Goal: Information Seeking & Learning: Learn about a topic

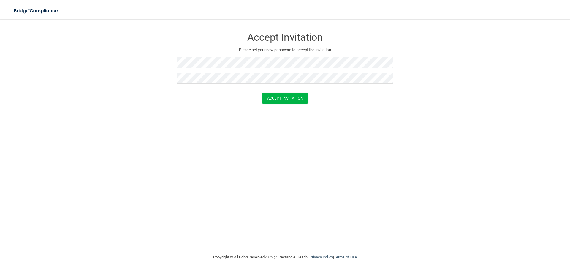
click at [329, 118] on div "Accept Invitation Please set your new password to accept the invitation Accept …" at bounding box center [285, 136] width 546 height 223
click at [284, 96] on button "Accept Invitation" at bounding box center [285, 98] width 46 height 11
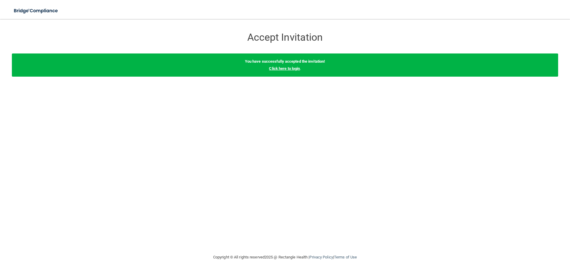
click at [286, 69] on link "Click here to login" at bounding box center [284, 68] width 31 height 4
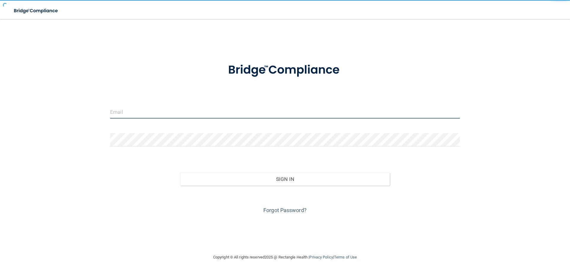
type input "[EMAIL_ADDRESS][DOMAIN_NAME]"
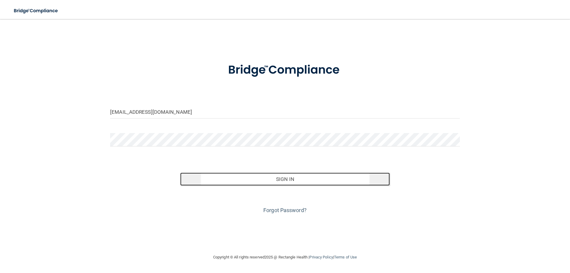
click at [280, 181] on button "Sign In" at bounding box center [285, 178] width 210 height 13
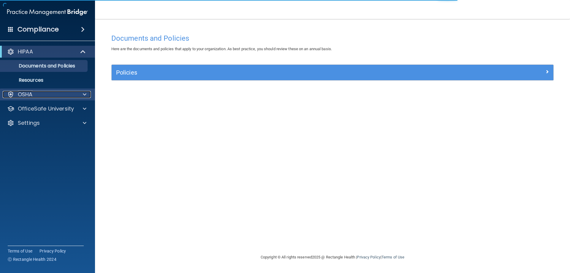
click at [20, 97] on p "OSHA" at bounding box center [25, 94] width 15 height 7
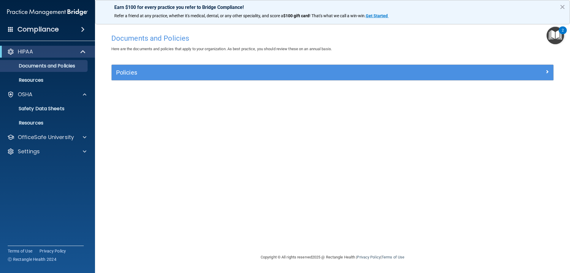
click at [553, 34] on img "Open Resource Center, 2 new notifications" at bounding box center [555, 36] width 18 height 18
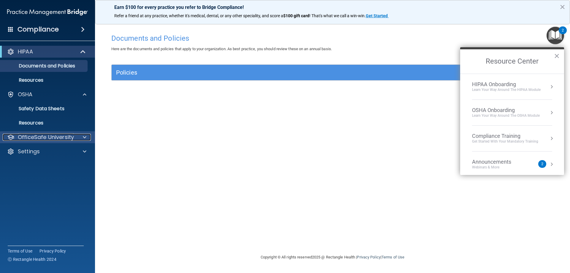
click at [61, 138] on p "OfficeSafe University" at bounding box center [46, 137] width 56 height 7
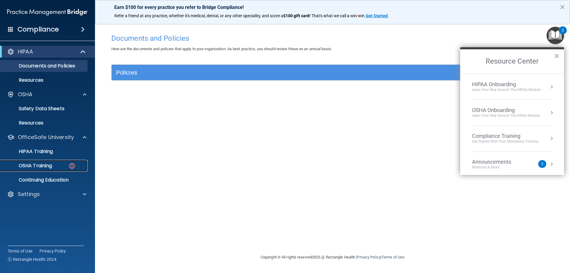
click at [43, 165] on p "OSHA Training" at bounding box center [28, 166] width 48 height 6
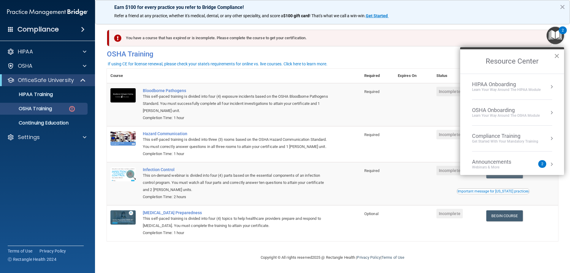
click at [555, 55] on button "×" at bounding box center [557, 55] width 6 height 9
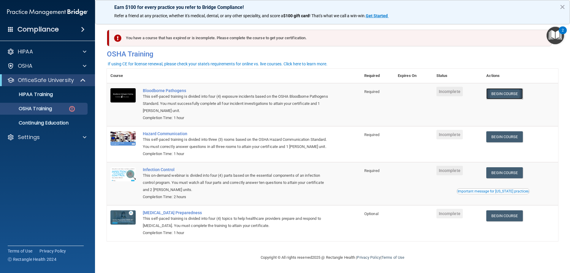
click at [503, 94] on link "Begin Course" at bounding box center [504, 93] width 36 height 11
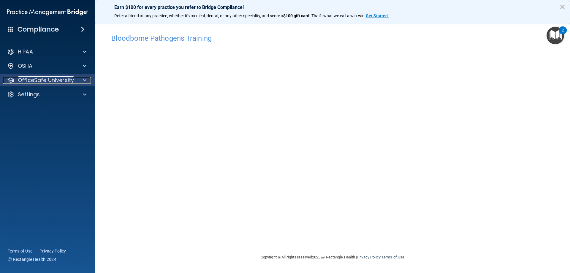
click at [83, 80] on span at bounding box center [85, 80] width 4 height 7
click at [519, 247] on div "Bloodborne Pathogens Training This course doesn’t expire until . Are you sure y…" at bounding box center [332, 142] width 451 height 223
click at [551, 35] on img "Open Resource Center, 2 new notifications" at bounding box center [555, 36] width 18 height 18
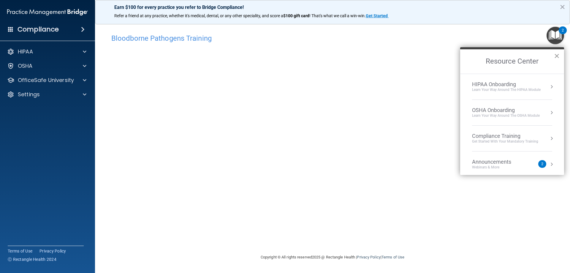
click at [557, 57] on button "×" at bounding box center [557, 55] width 6 height 9
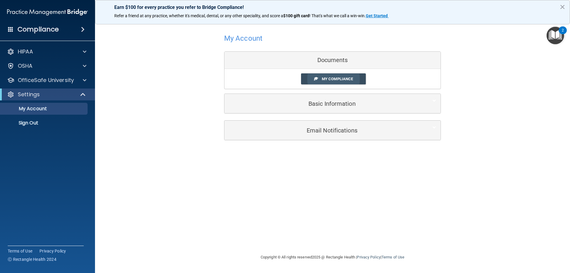
click at [337, 80] on span "My Compliance" at bounding box center [337, 79] width 31 height 4
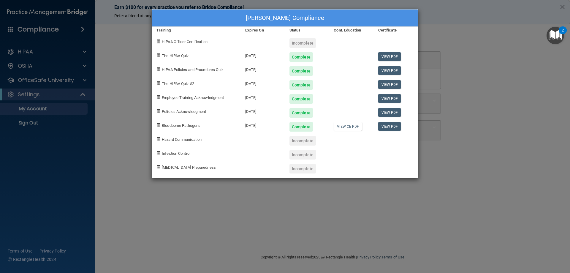
click at [47, 80] on div "Skye Ronken's Compliance Training Expires On Status Cont. Education Certificate…" at bounding box center [285, 136] width 570 height 273
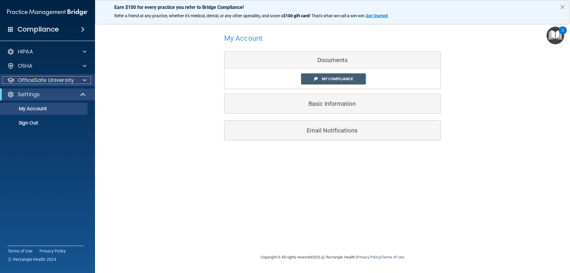
click at [85, 79] on span at bounding box center [85, 80] width 4 height 7
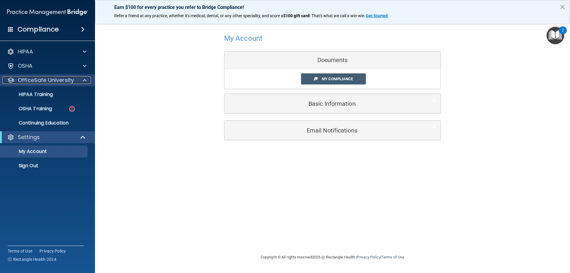
click at [85, 79] on span at bounding box center [85, 80] width 4 height 7
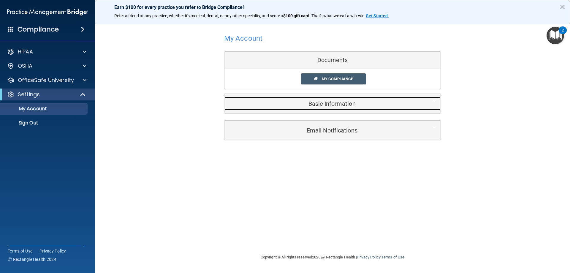
click at [324, 101] on h5 "Basic Information" at bounding box center [323, 103] width 189 height 7
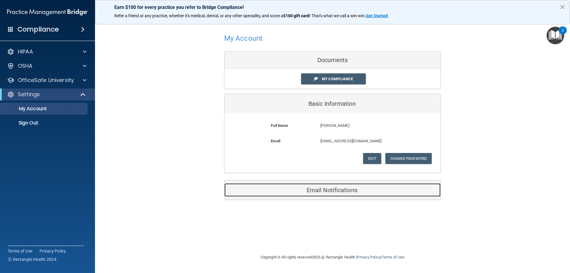
click at [331, 188] on h5 "Email Notifications" at bounding box center [323, 190] width 189 height 7
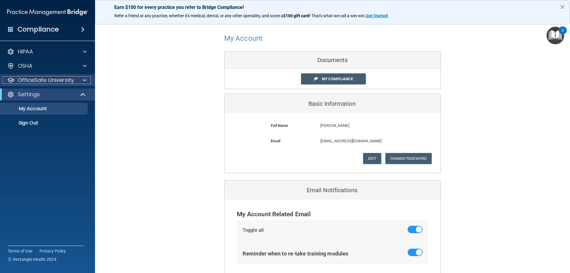
click at [34, 82] on p "OfficeSafe University" at bounding box center [46, 80] width 56 height 7
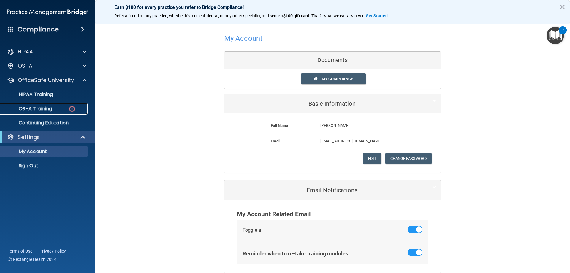
click at [45, 108] on p "OSHA Training" at bounding box center [28, 109] width 48 height 6
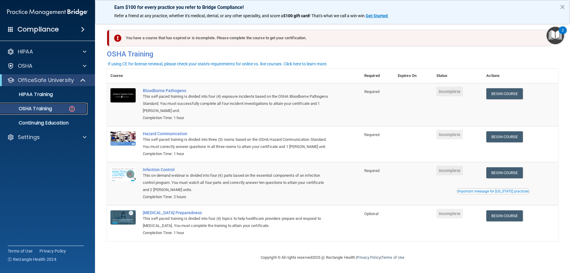
click at [37, 110] on p "OSHA Training" at bounding box center [28, 109] width 48 height 6
click at [38, 91] on p "HIPAA Training" at bounding box center [28, 94] width 49 height 6
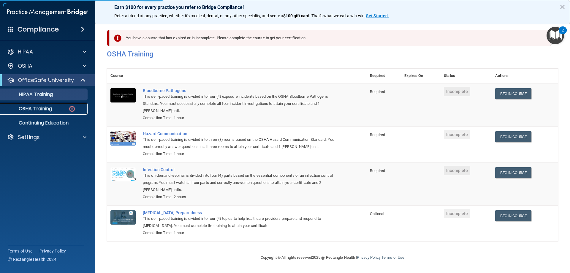
click at [37, 108] on p "OSHA Training" at bounding box center [28, 109] width 48 height 6
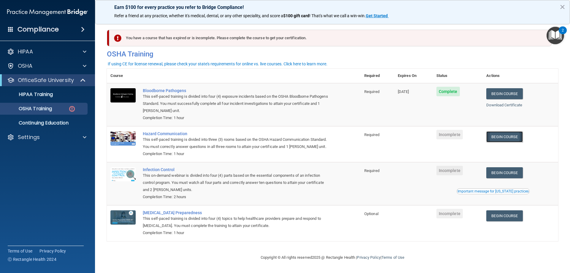
click at [501, 137] on link "Begin Course" at bounding box center [504, 136] width 36 height 11
click at [501, 178] on link "Begin Course" at bounding box center [504, 172] width 36 height 11
